Goal: Task Accomplishment & Management: Manage account settings

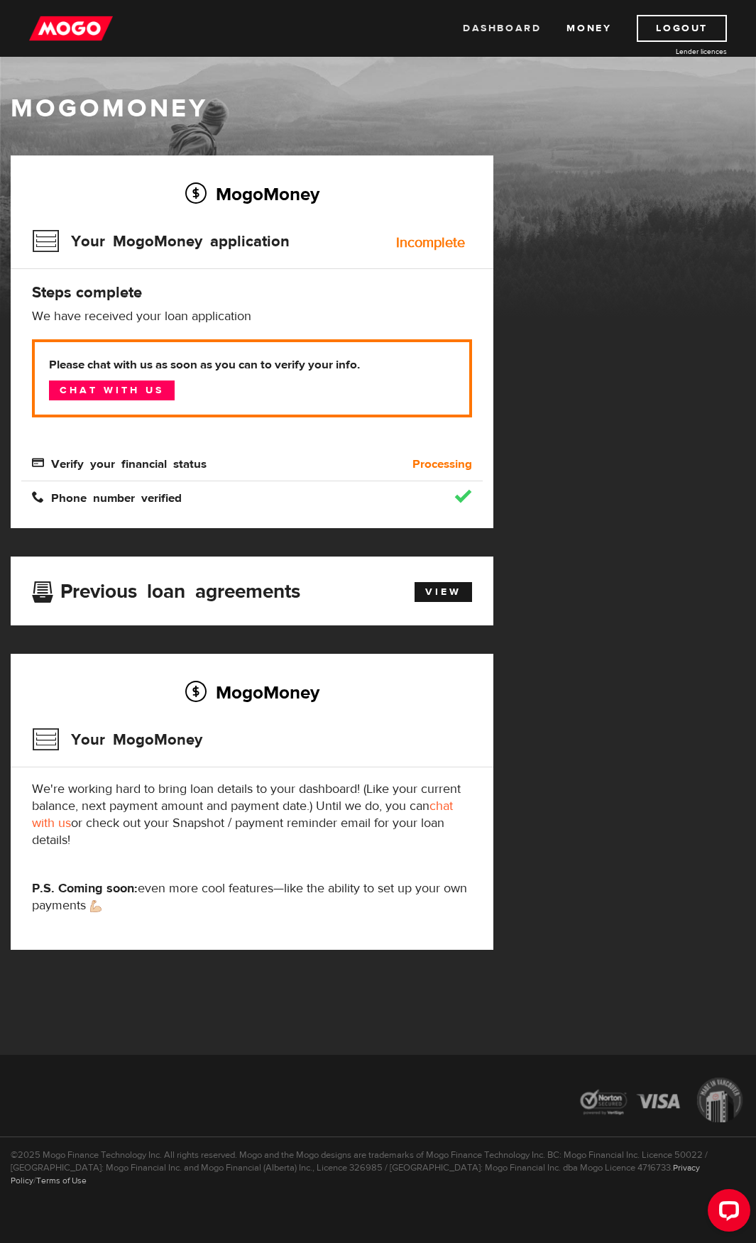
click at [511, 31] on link "Dashboard" at bounding box center [502, 28] width 78 height 27
click at [570, 28] on link "Money" at bounding box center [588, 28] width 45 height 27
click at [505, 31] on link "Dashboard" at bounding box center [502, 28] width 78 height 27
click at [139, 395] on link "Chat with us" at bounding box center [112, 390] width 126 height 20
click at [457, 592] on link "View" at bounding box center [442, 592] width 57 height 20
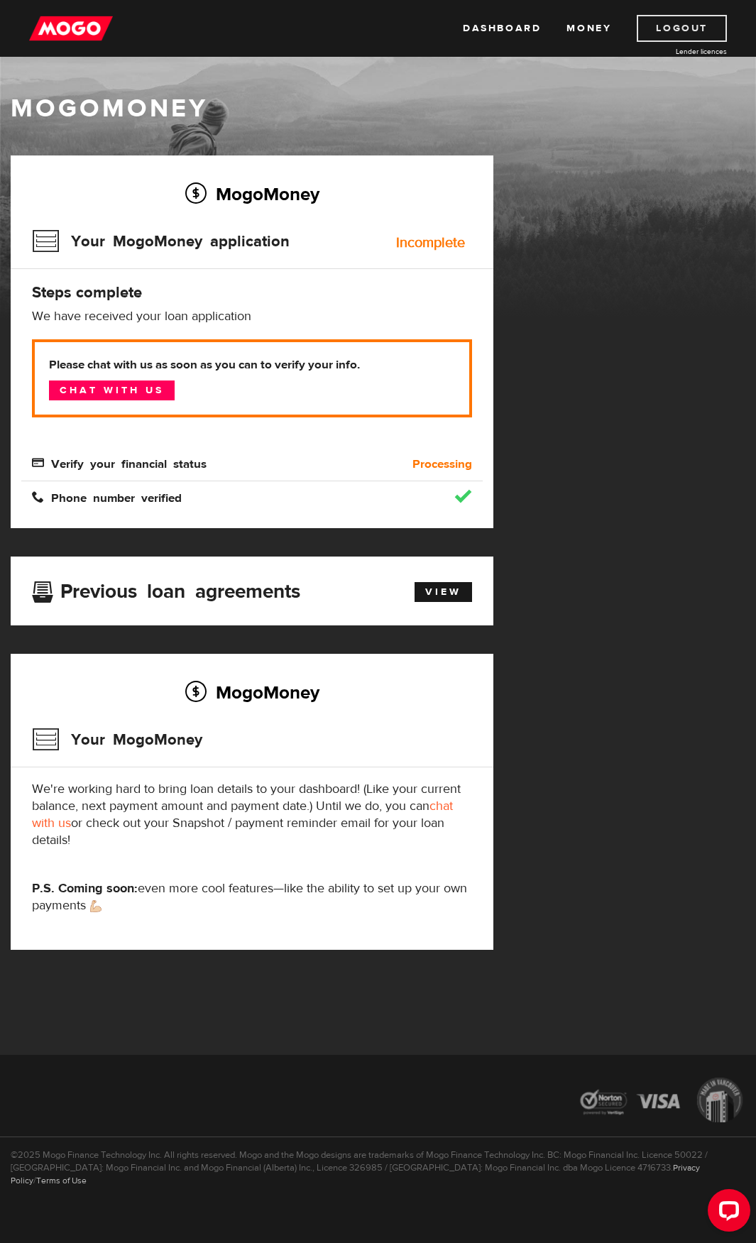
click at [675, 23] on link "Logout" at bounding box center [682, 28] width 90 height 27
